Goal: Navigation & Orientation: Find specific page/section

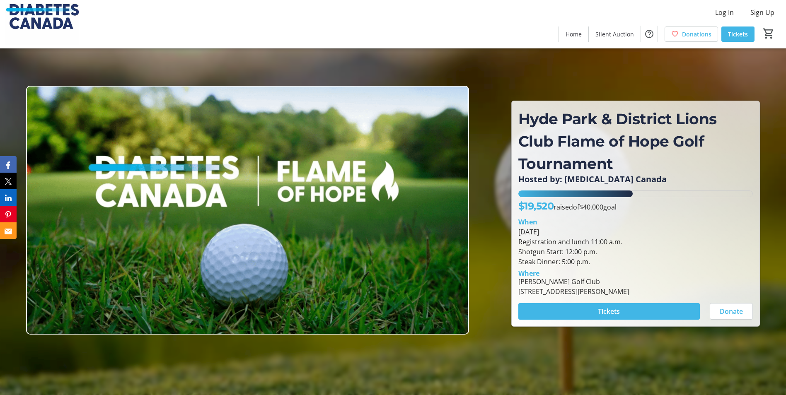
click at [99, 51] on div at bounding box center [393, 197] width 786 height 395
click at [296, 70] on div at bounding box center [393, 197] width 786 height 395
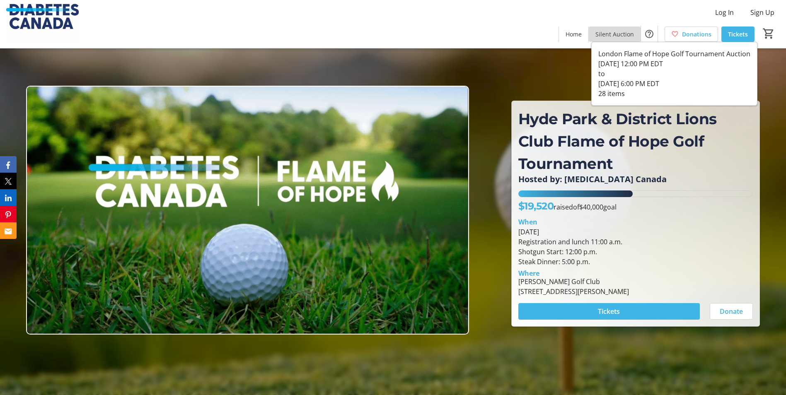
click at [617, 30] on span "Silent Auction" at bounding box center [614, 34] width 39 height 9
